Goal: Task Accomplishment & Management: Use online tool/utility

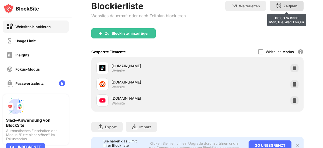
scroll to position [52, 0]
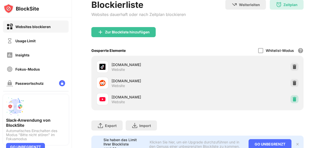
click at [292, 97] on img at bounding box center [294, 98] width 5 height 5
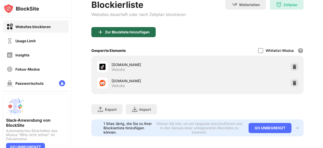
click at [131, 34] on div "Zur Blockliste hinzufügen" at bounding box center [123, 32] width 64 height 10
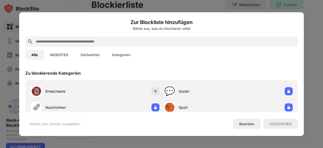
click at [100, 43] on input "text" at bounding box center [165, 41] width 261 height 6
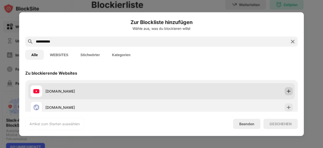
type input "**********"
click at [285, 91] on div at bounding box center [289, 91] width 8 height 8
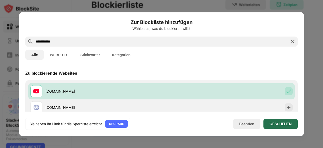
click at [282, 123] on div "GESCHEHEN" at bounding box center [281, 123] width 22 height 4
